Goal: Task Accomplishment & Management: Manage account settings

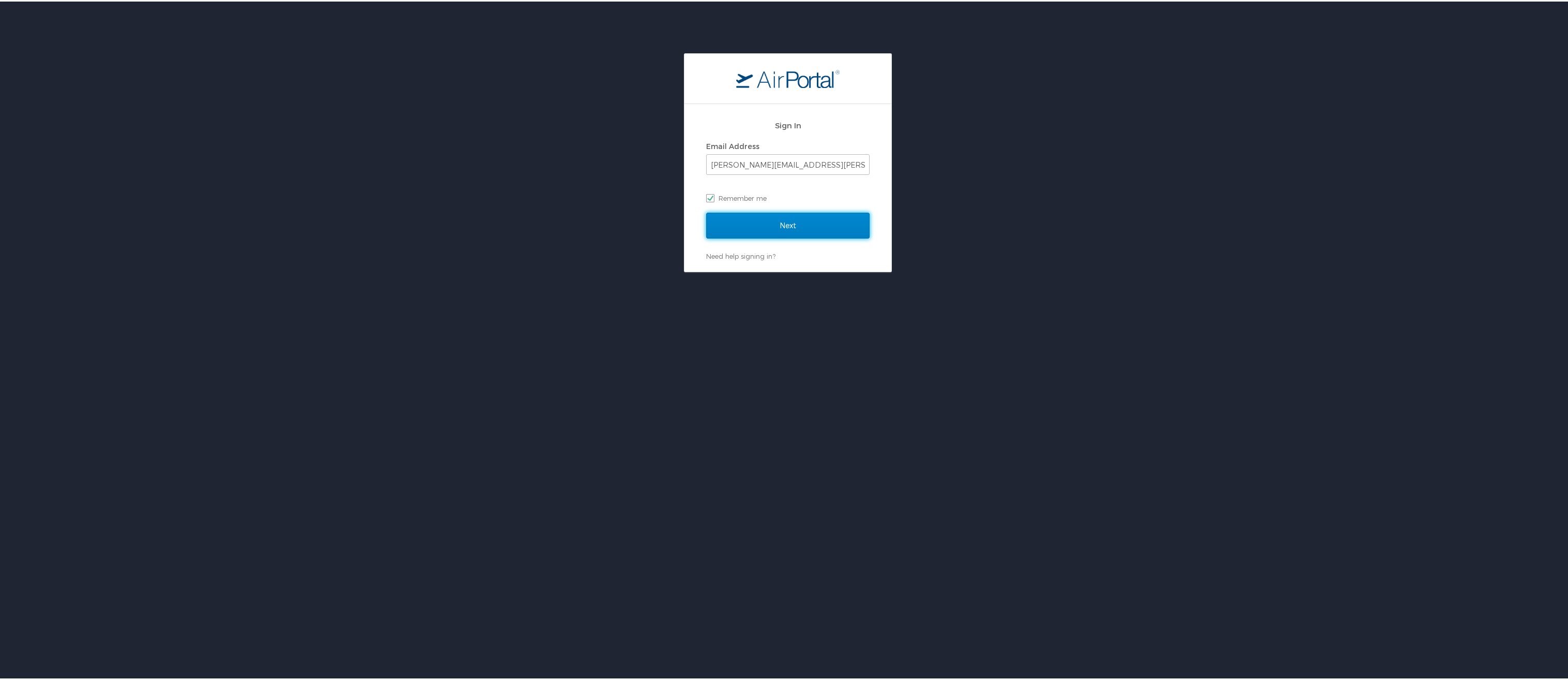
click at [764, 225] on input "Next" at bounding box center [788, 224] width 163 height 26
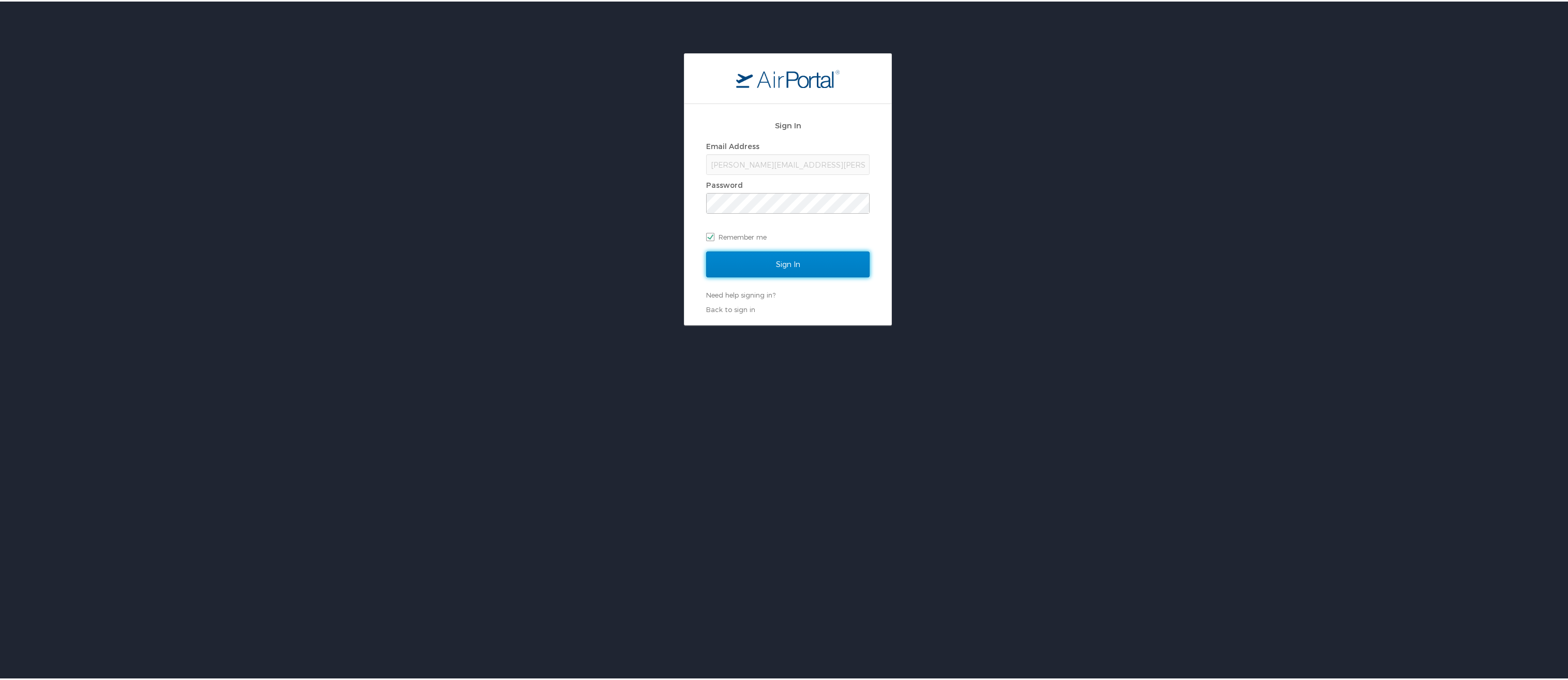
click at [785, 265] on input "Sign In" at bounding box center [788, 263] width 163 height 26
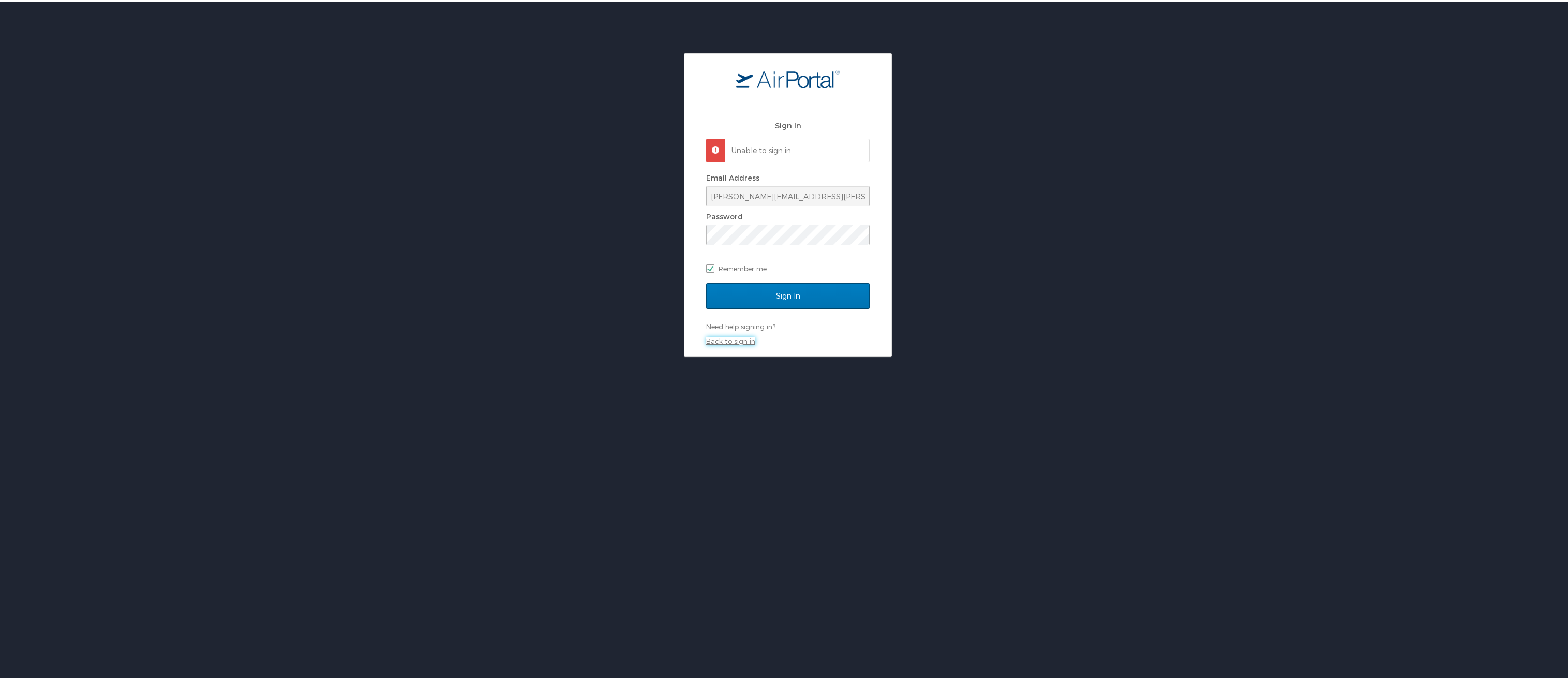
click at [727, 341] on link "Back to sign in" at bounding box center [731, 339] width 49 height 8
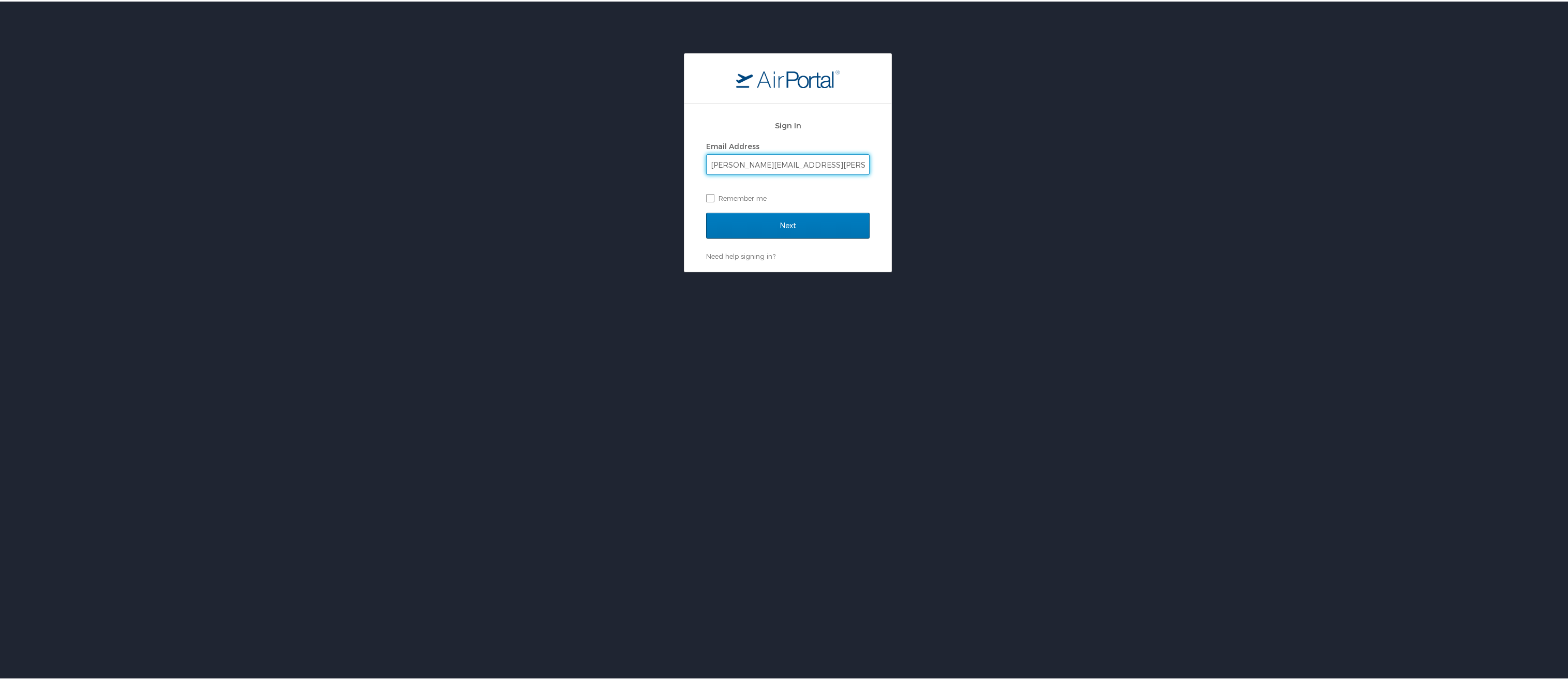
drag, startPoint x: 810, startPoint y: 161, endPoint x: 449, endPoint y: 150, distance: 361.2
click at [449, 150] on div "Sign In Email Address kimberly.r.harris@jsums.edu Remember me Next Need help si…" at bounding box center [788, 161] width 1576 height 219
type input "J00090297@jsums.edu"
click at [760, 223] on input "Next" at bounding box center [788, 224] width 163 height 26
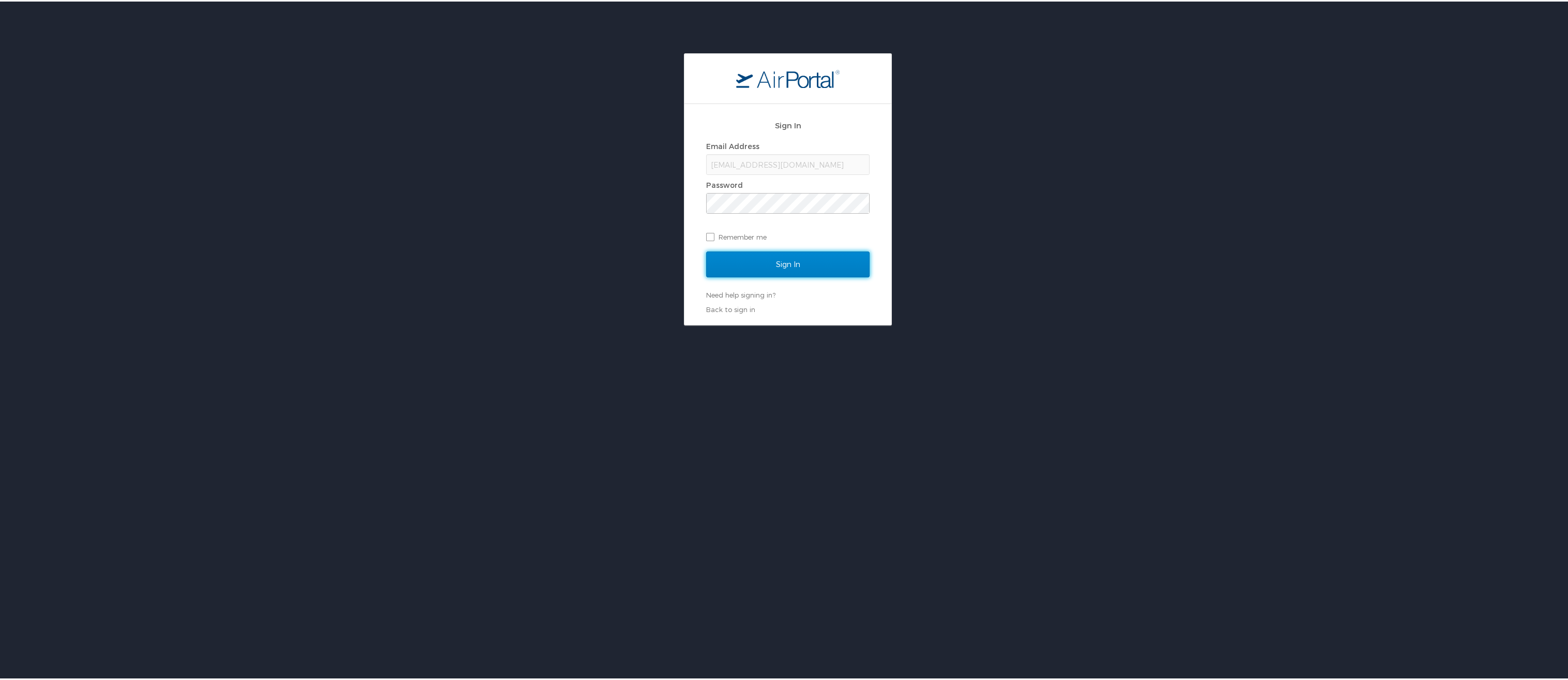
click at [785, 263] on input "Sign In" at bounding box center [788, 263] width 163 height 26
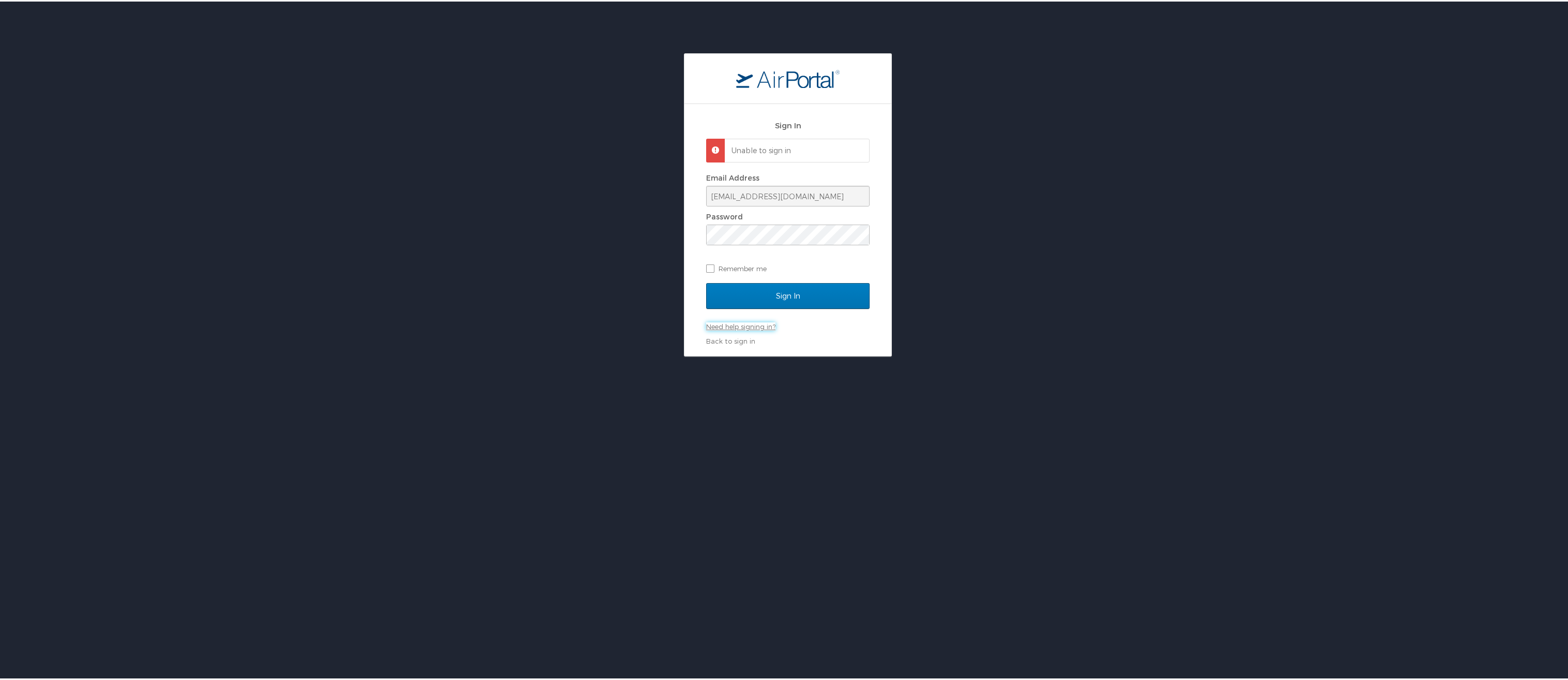
click at [717, 328] on link "Need help signing in?" at bounding box center [741, 325] width 70 height 8
click at [719, 340] on link "Forgot password?" at bounding box center [736, 342] width 59 height 8
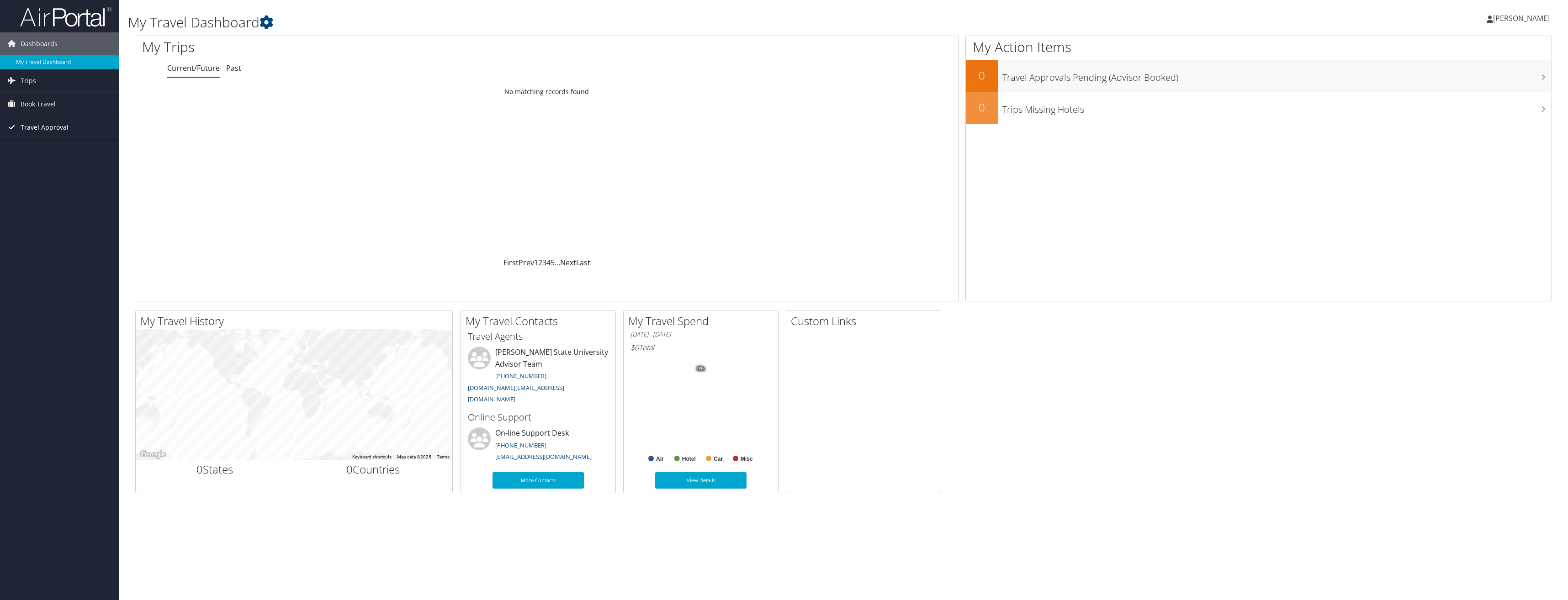
click at [47, 128] on span "Travel Approval" at bounding box center [44, 128] width 48 height 23
click at [47, 158] on link "Approved Trips" at bounding box center [59, 159] width 119 height 14
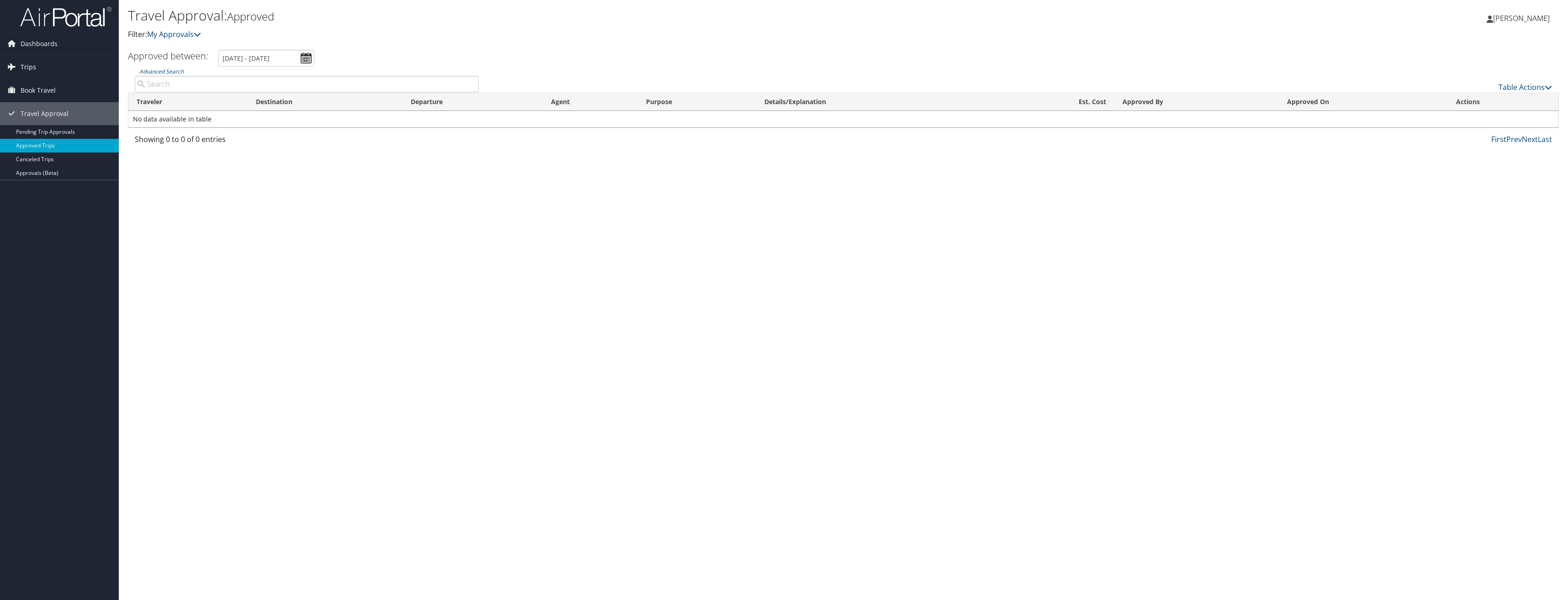
click at [15, 63] on icon at bounding box center [12, 66] width 14 height 14
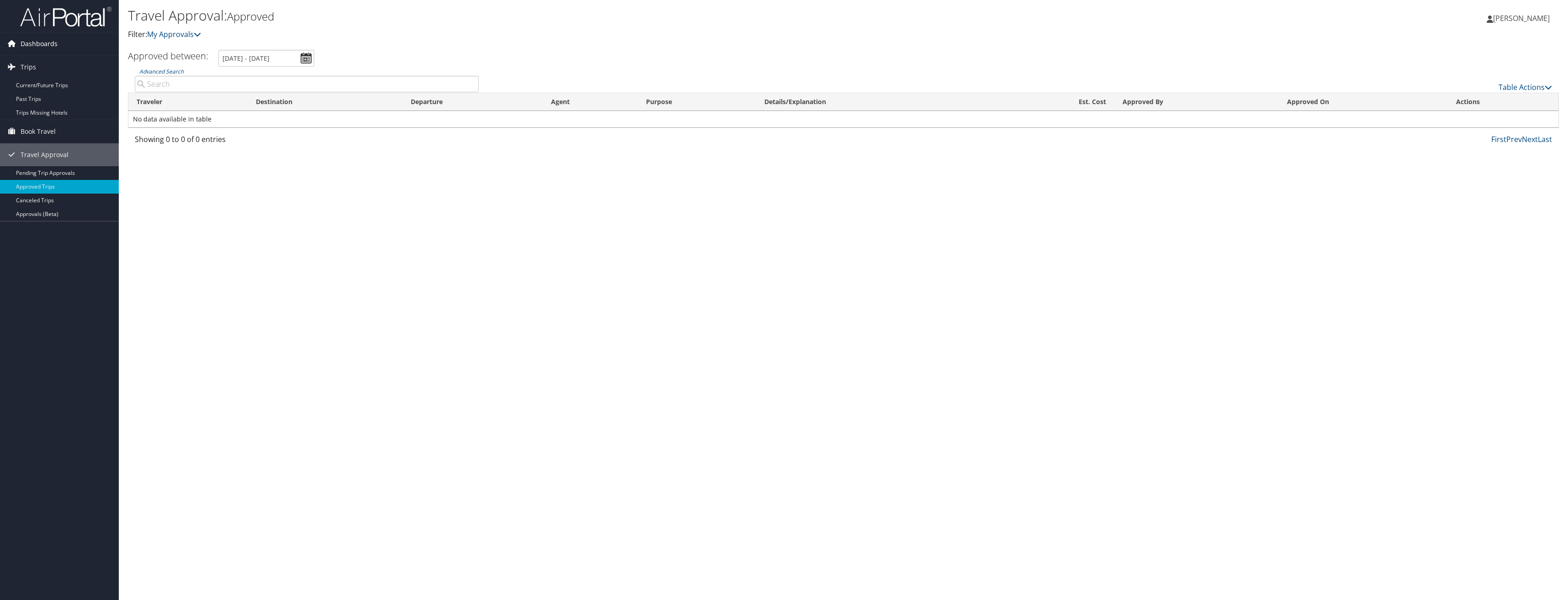
click at [38, 43] on span "Dashboards" at bounding box center [39, 44] width 37 height 23
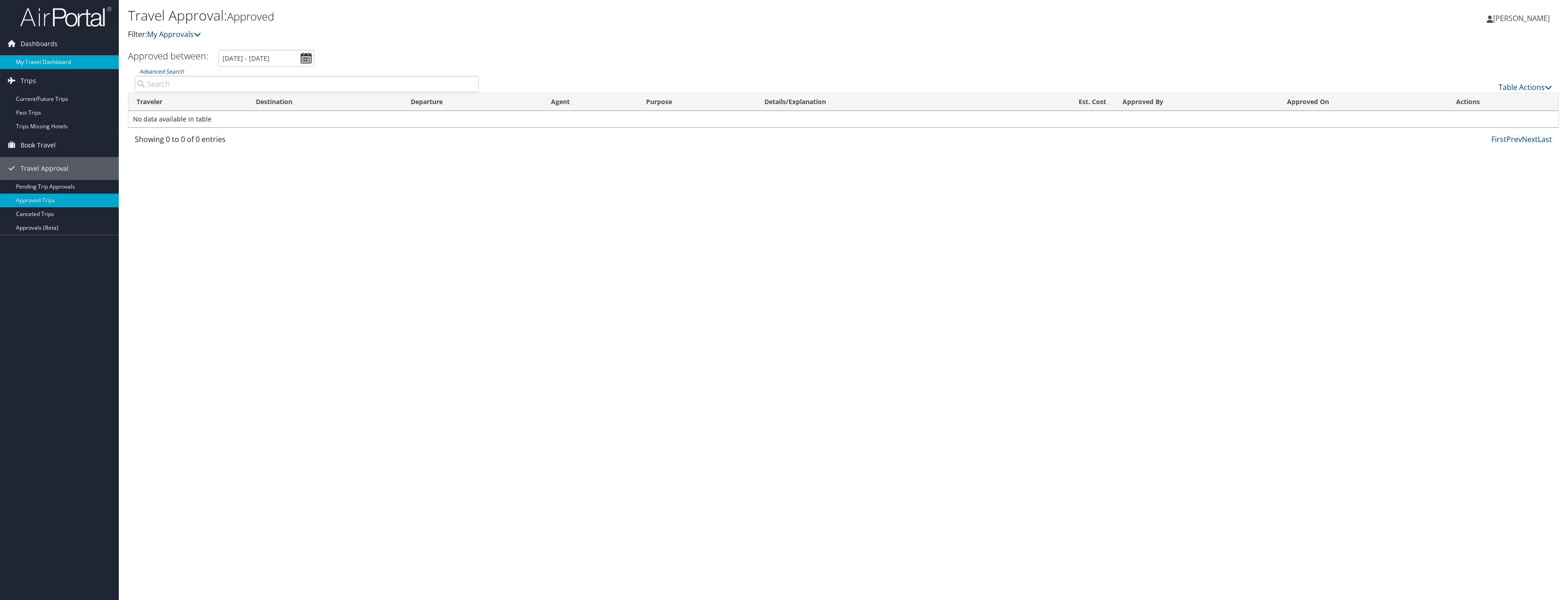
click at [38, 65] on link "My Travel Dashboard" at bounding box center [59, 62] width 119 height 14
